Goal: Entertainment & Leisure: Consume media (video, audio)

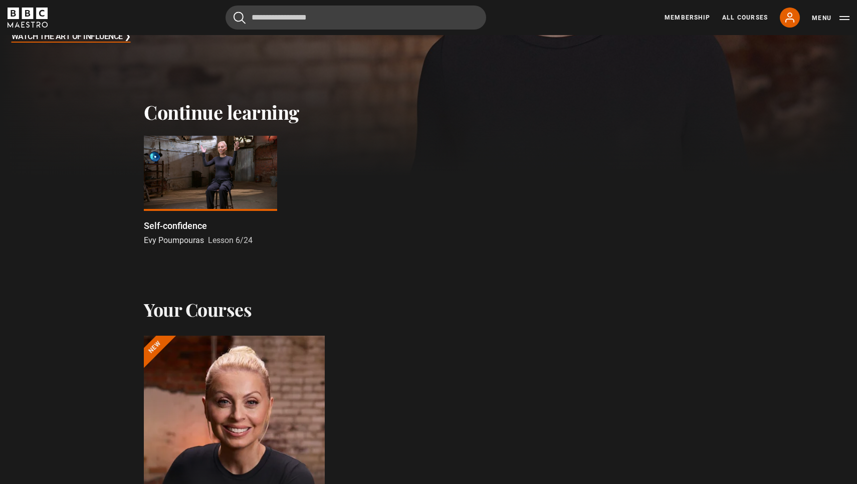
click at [210, 168] on div at bounding box center [210, 173] width 133 height 75
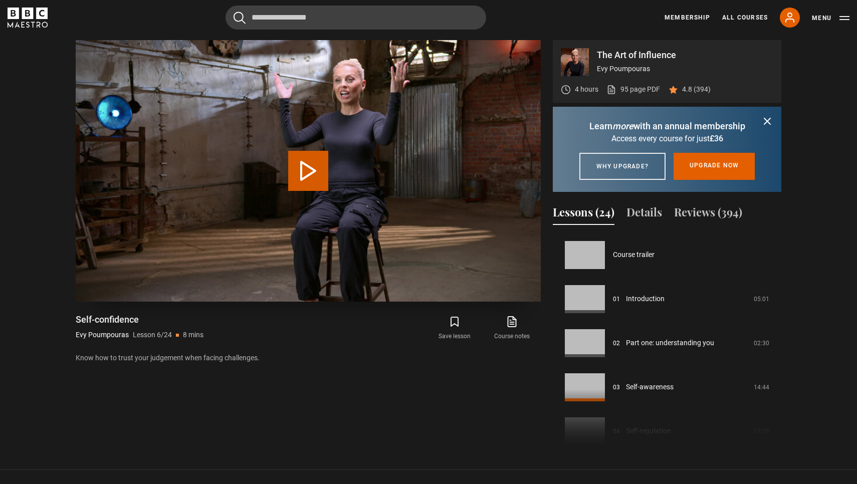
scroll to position [221, 0]
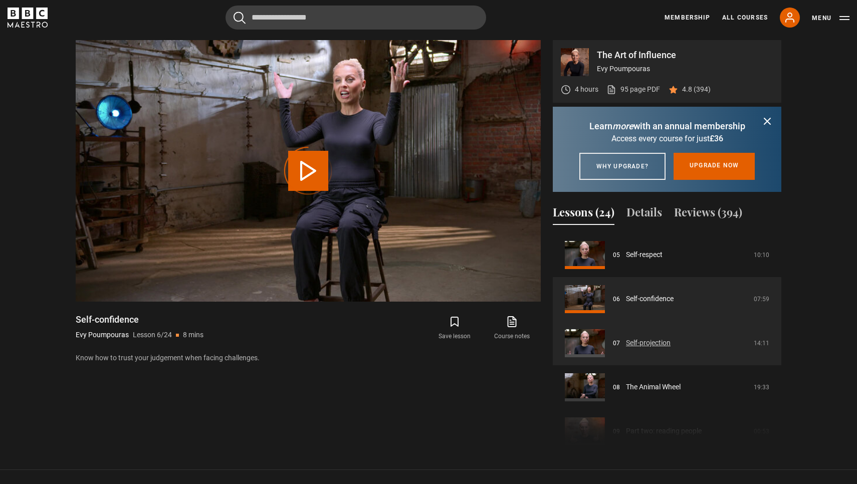
click at [645, 348] on link "Self-projection" at bounding box center [648, 343] width 45 height 11
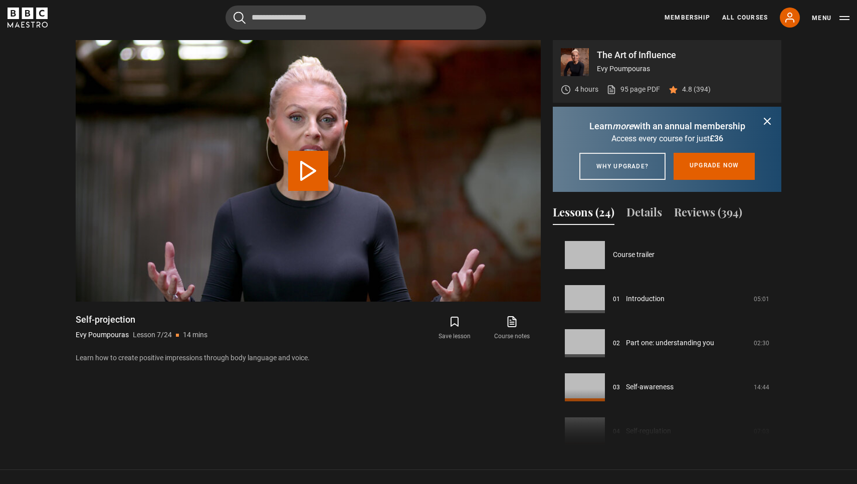
scroll to position [265, 0]
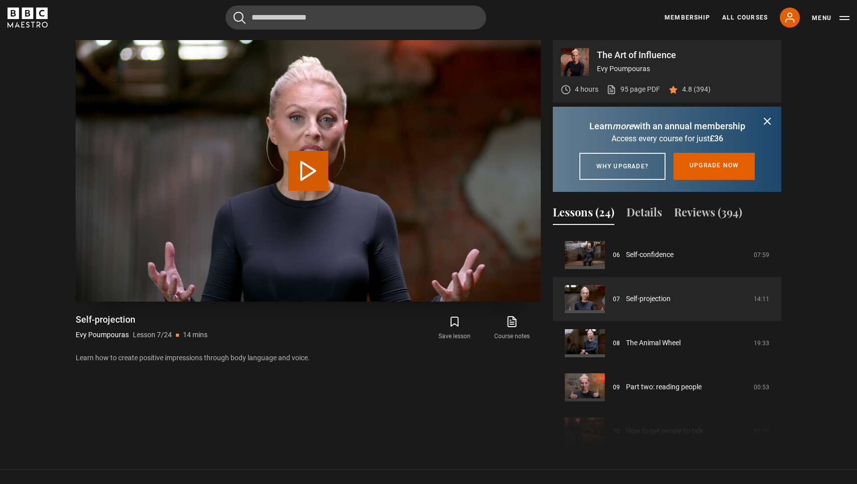
click at [312, 163] on button "Play Lesson Self-projection" at bounding box center [308, 171] width 40 height 40
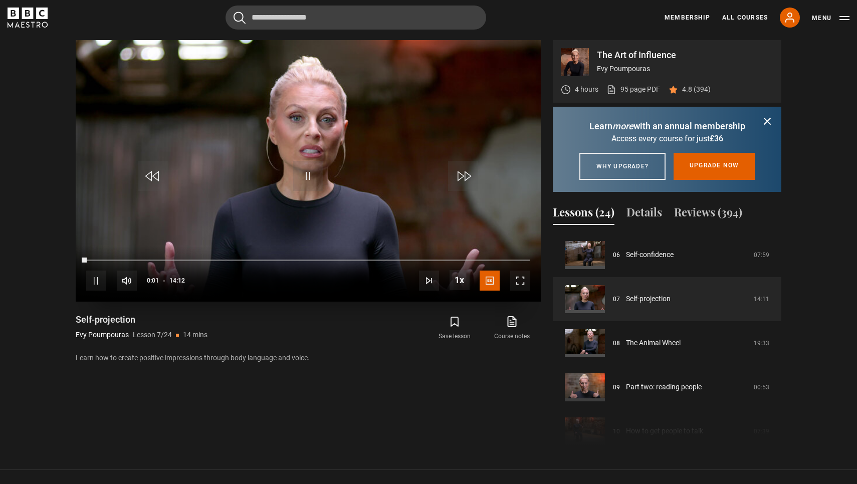
click at [522, 282] on span "Video Player" at bounding box center [520, 281] width 20 height 20
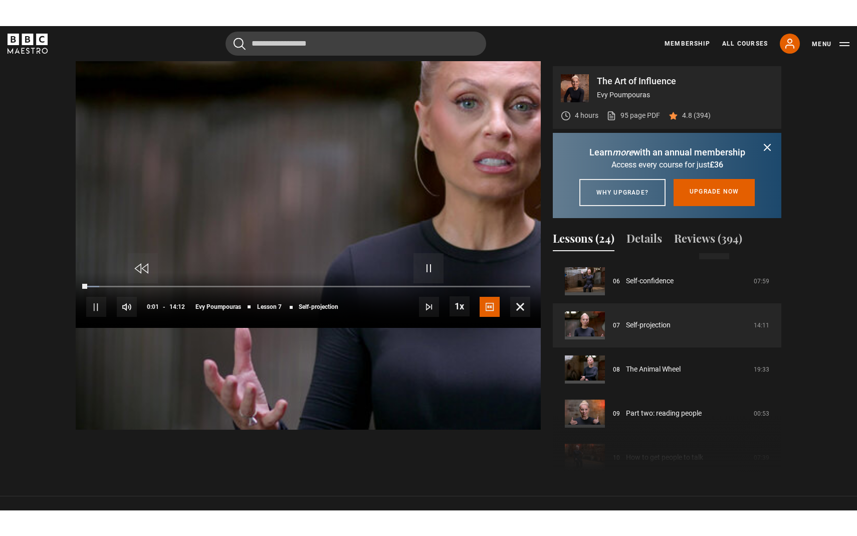
scroll to position [0, 0]
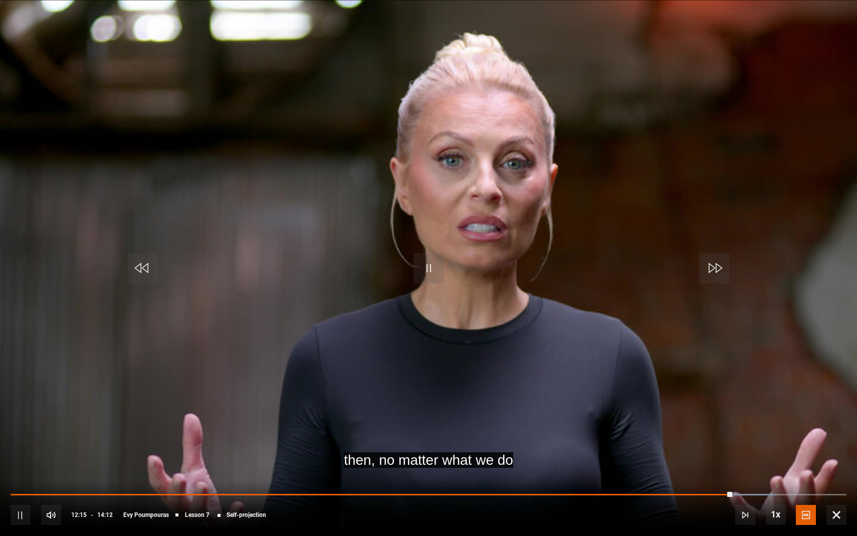
click at [148, 271] on span "Video Player" at bounding box center [143, 268] width 30 height 30
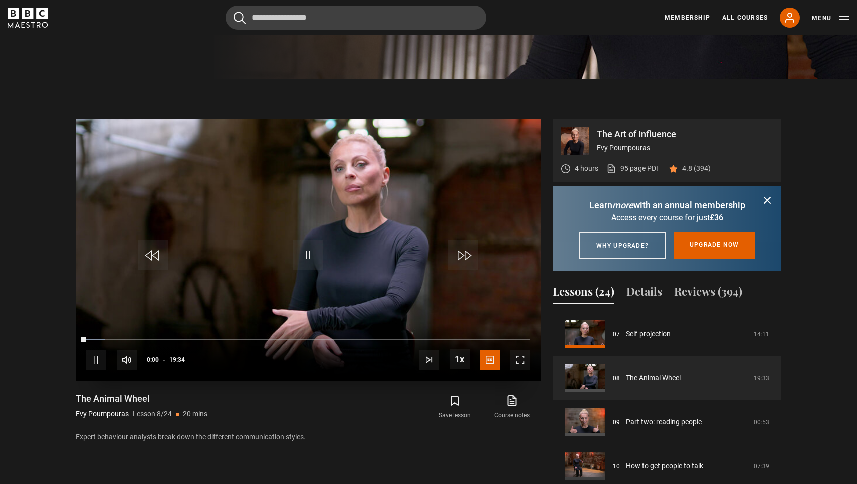
scroll to position [412, 0]
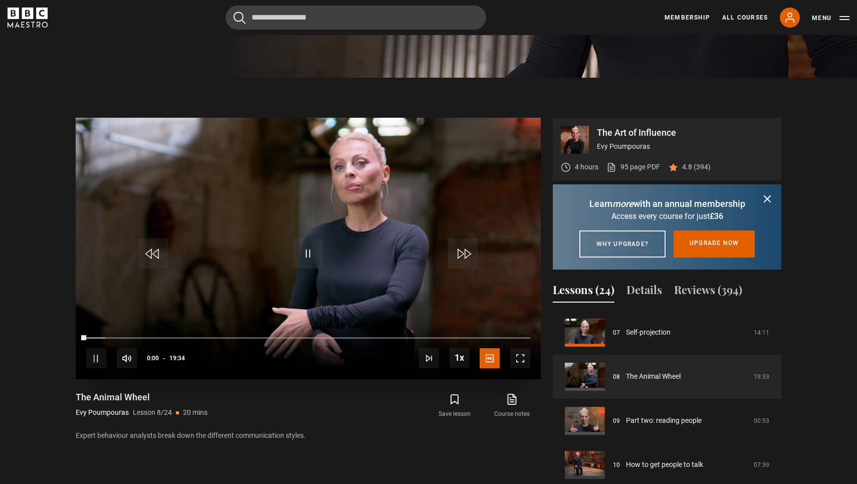
click at [513, 356] on span "Video Player" at bounding box center [520, 358] width 20 height 20
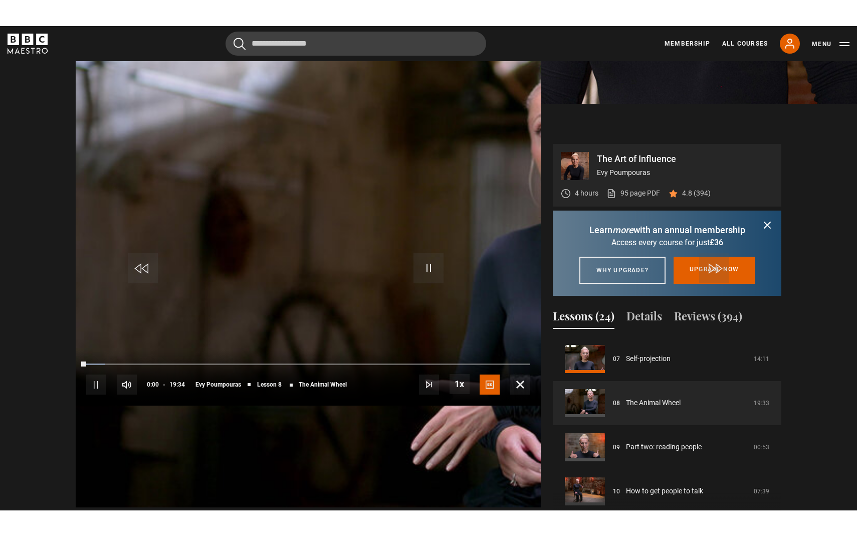
scroll to position [0, 0]
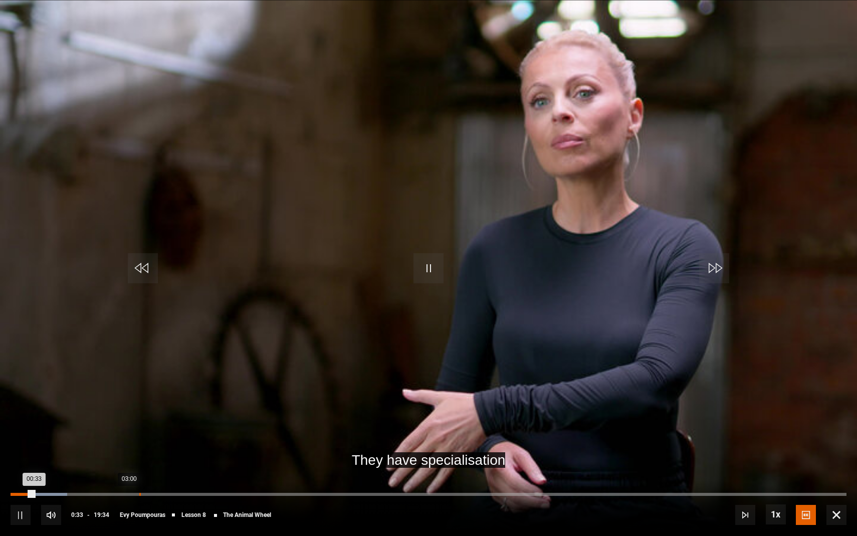
click at [139, 484] on div "03:00" at bounding box center [140, 494] width 2 height 3
click at [147, 484] on div "03:11" at bounding box center [148, 494] width 2 height 3
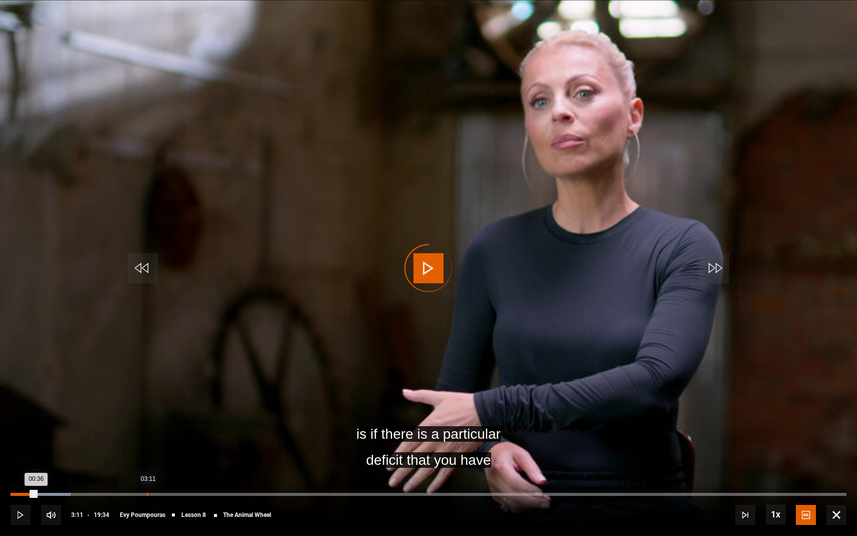
click at [147, 484] on div "03:11" at bounding box center [148, 494] width 2 height 3
click at [232, 484] on div "Loaded : 19.70% 05:10 03:23" at bounding box center [429, 494] width 836 height 3
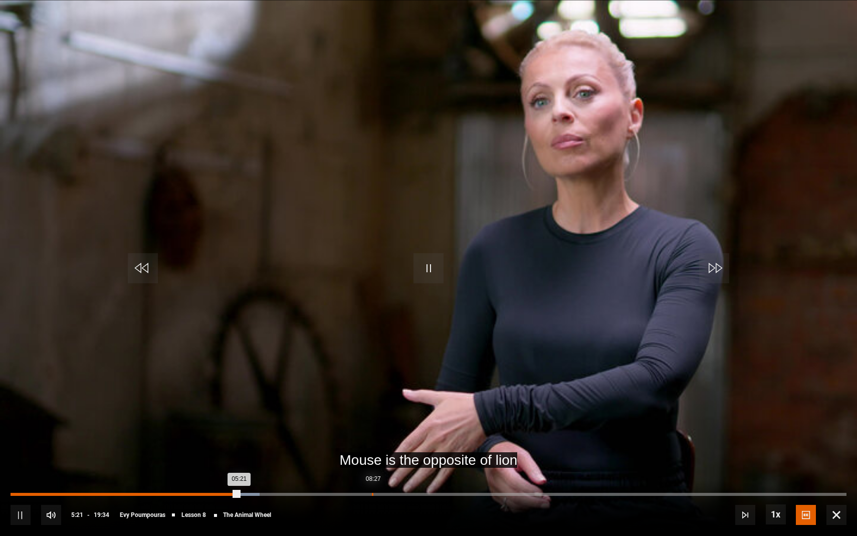
click at [372, 484] on div "Loaded : 29.81% 08:27 05:21" at bounding box center [429, 494] width 836 height 3
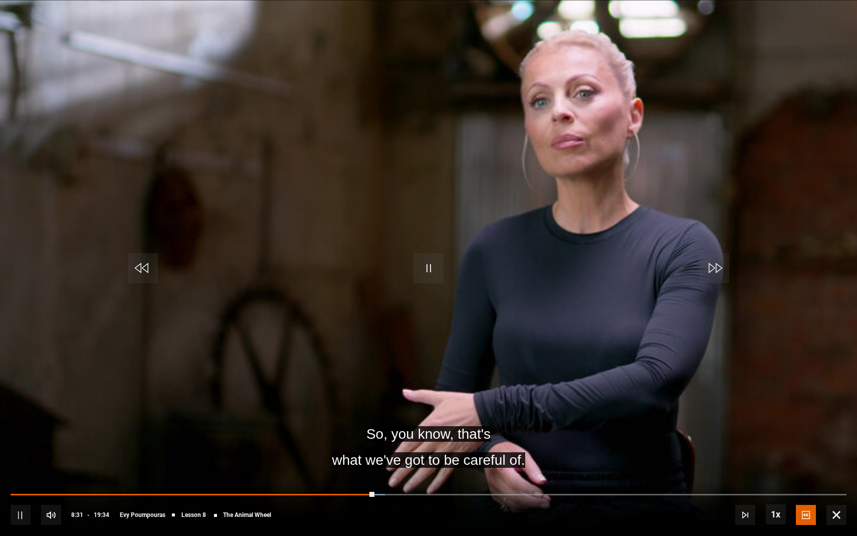
click at [453, 484] on div "10s Skip Back 10 seconds Pause 10s Skip Forward 10 seconds Loaded : 44.77% 10:1…" at bounding box center [428, 508] width 857 height 56
click at [460, 484] on div "10s Skip Back 10 seconds Pause 10s Skip Forward 10 seconds Loaded : 45.23% 10:2…" at bounding box center [428, 508] width 857 height 56
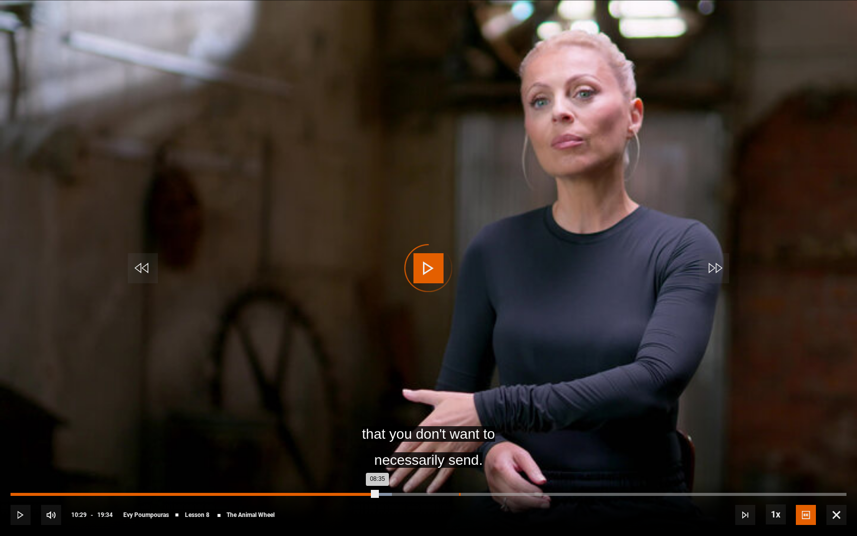
click at [459, 484] on div "10:29" at bounding box center [460, 494] width 2 height 3
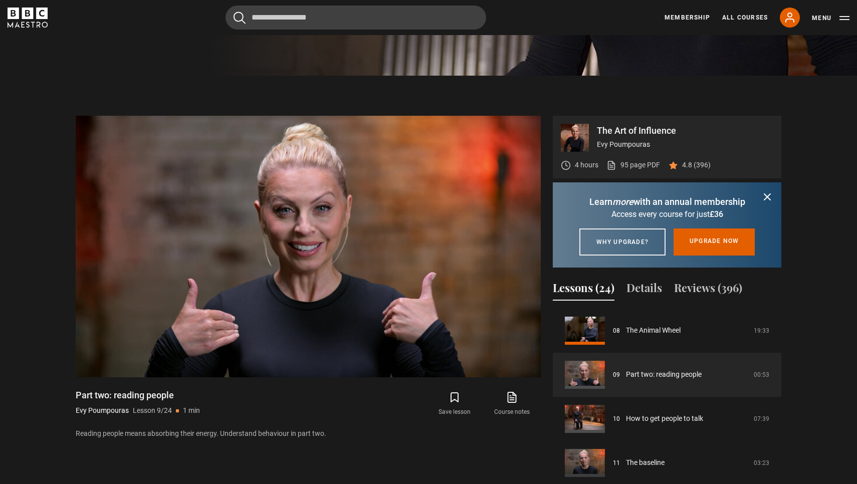
scroll to position [396, 0]
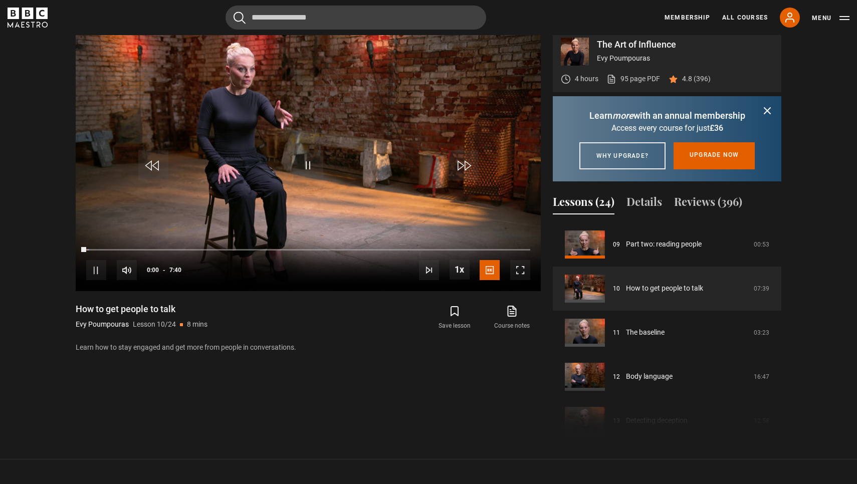
scroll to position [954, 0]
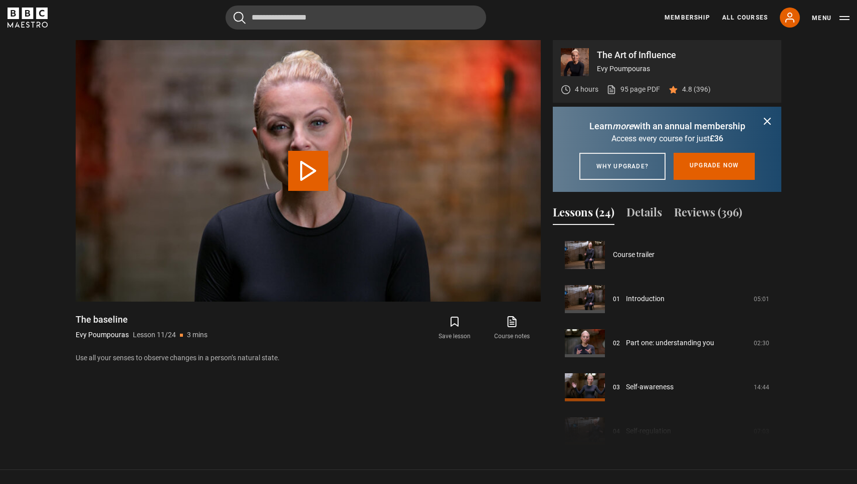
scroll to position [441, 0]
